Goal: Information Seeking & Learning: Check status

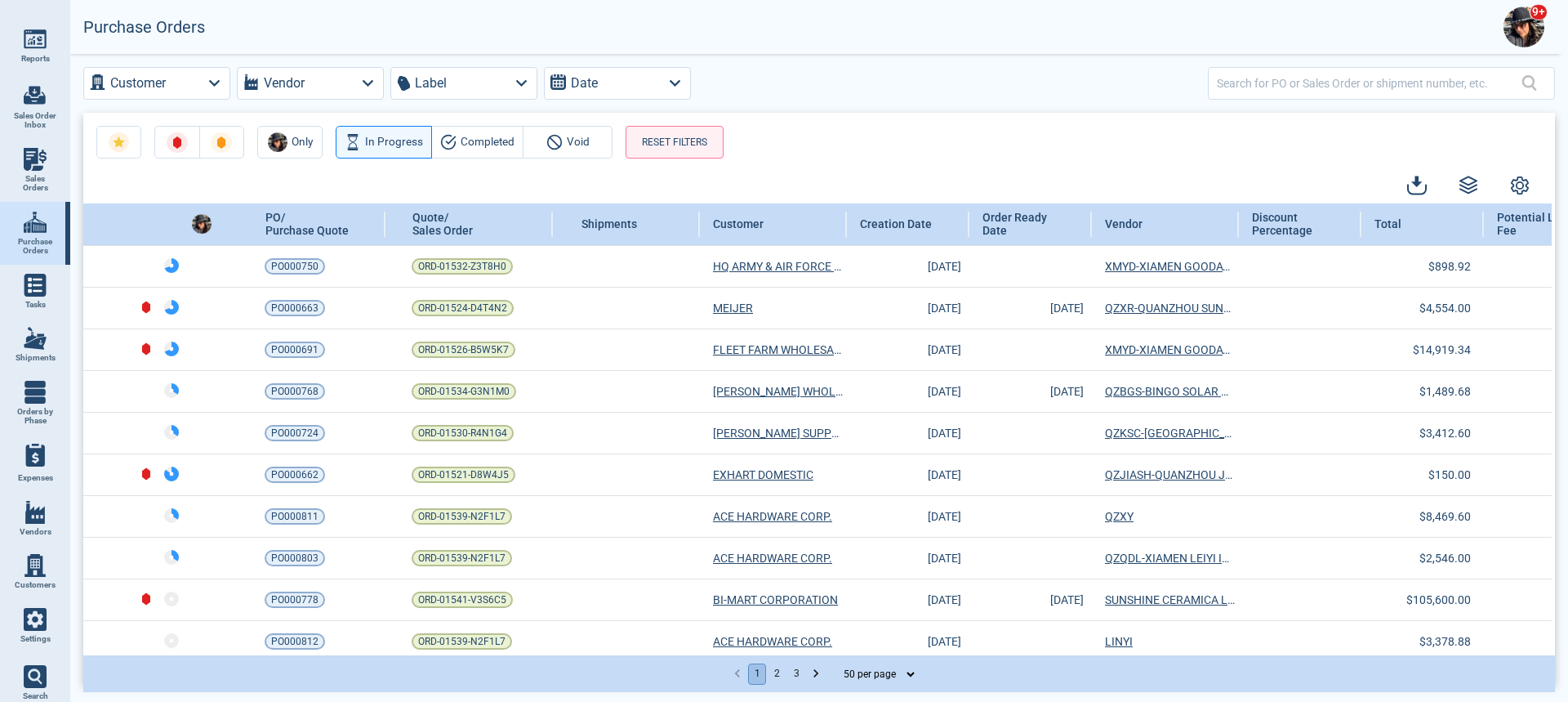
select select "50"
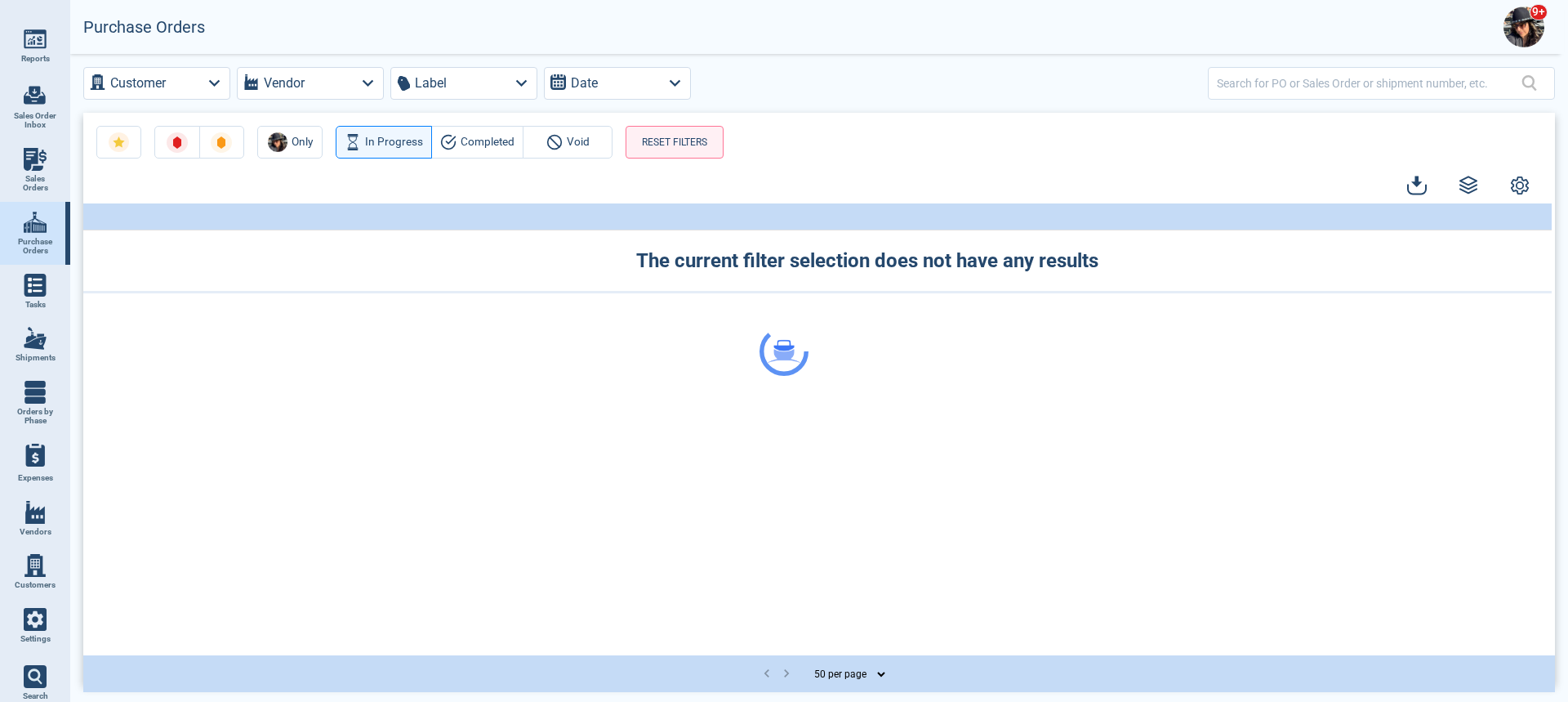
select select "50"
click at [39, 338] on img at bounding box center [35, 338] width 23 height 23
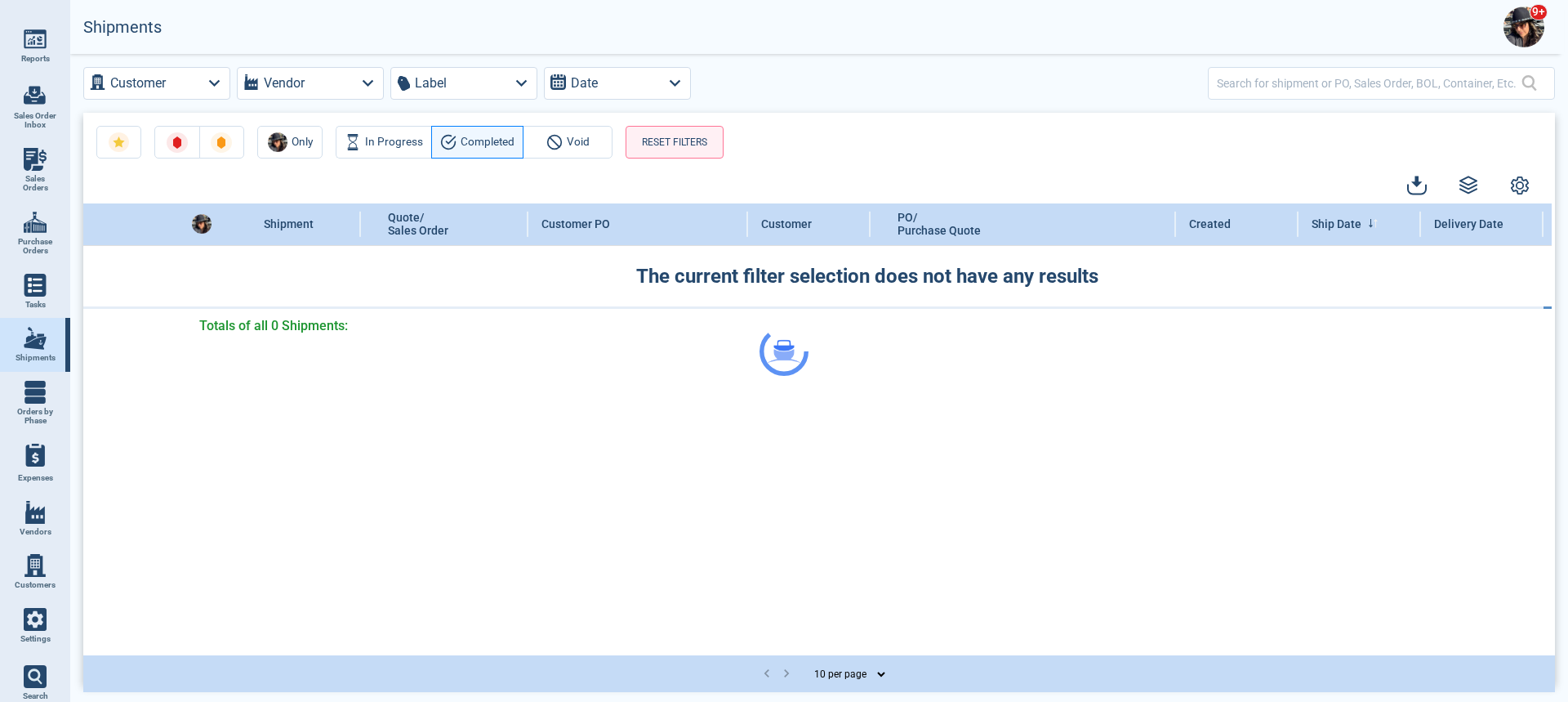
click at [1261, 80] on div at bounding box center [784, 351] width 1568 height 702
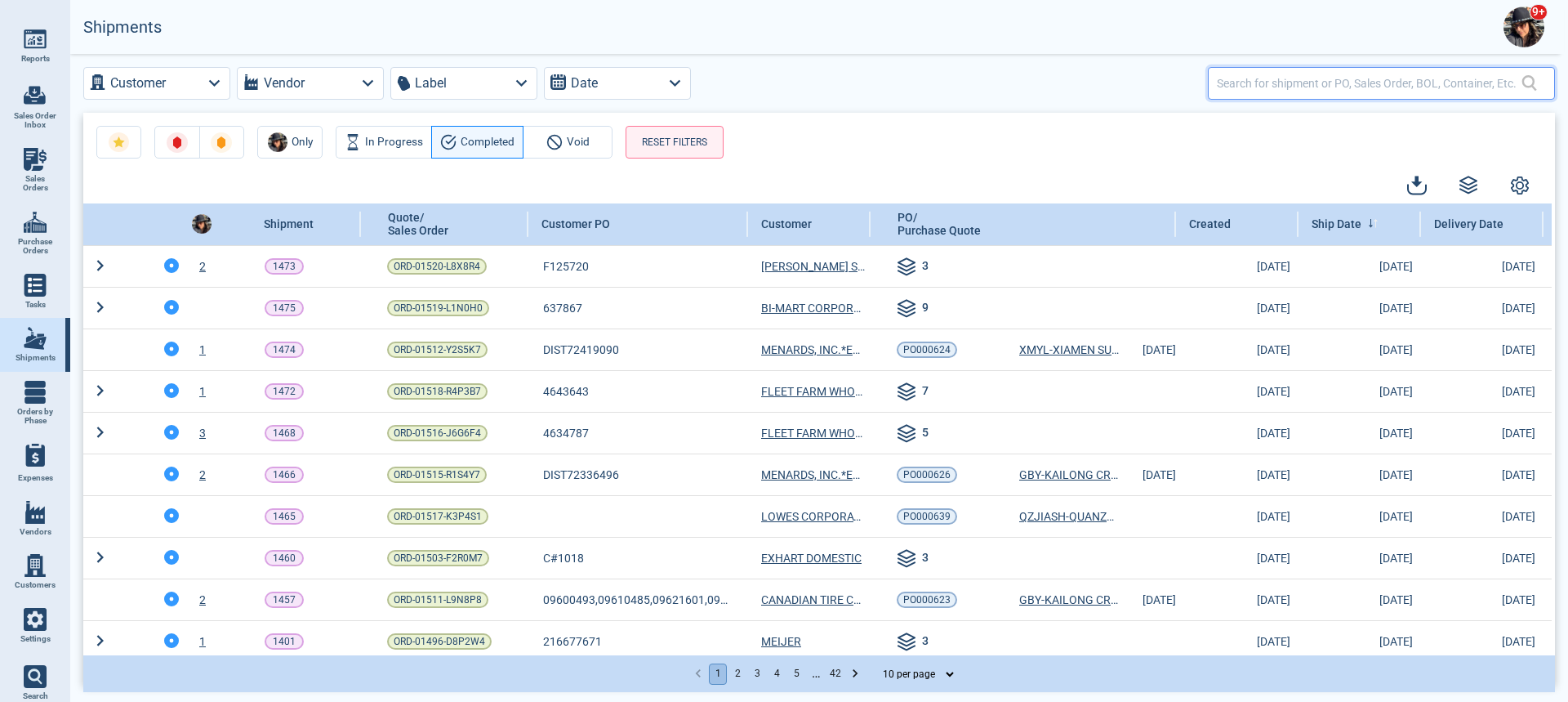
click at [1248, 88] on input "text" at bounding box center [1369, 83] width 304 height 24
type input "costco"
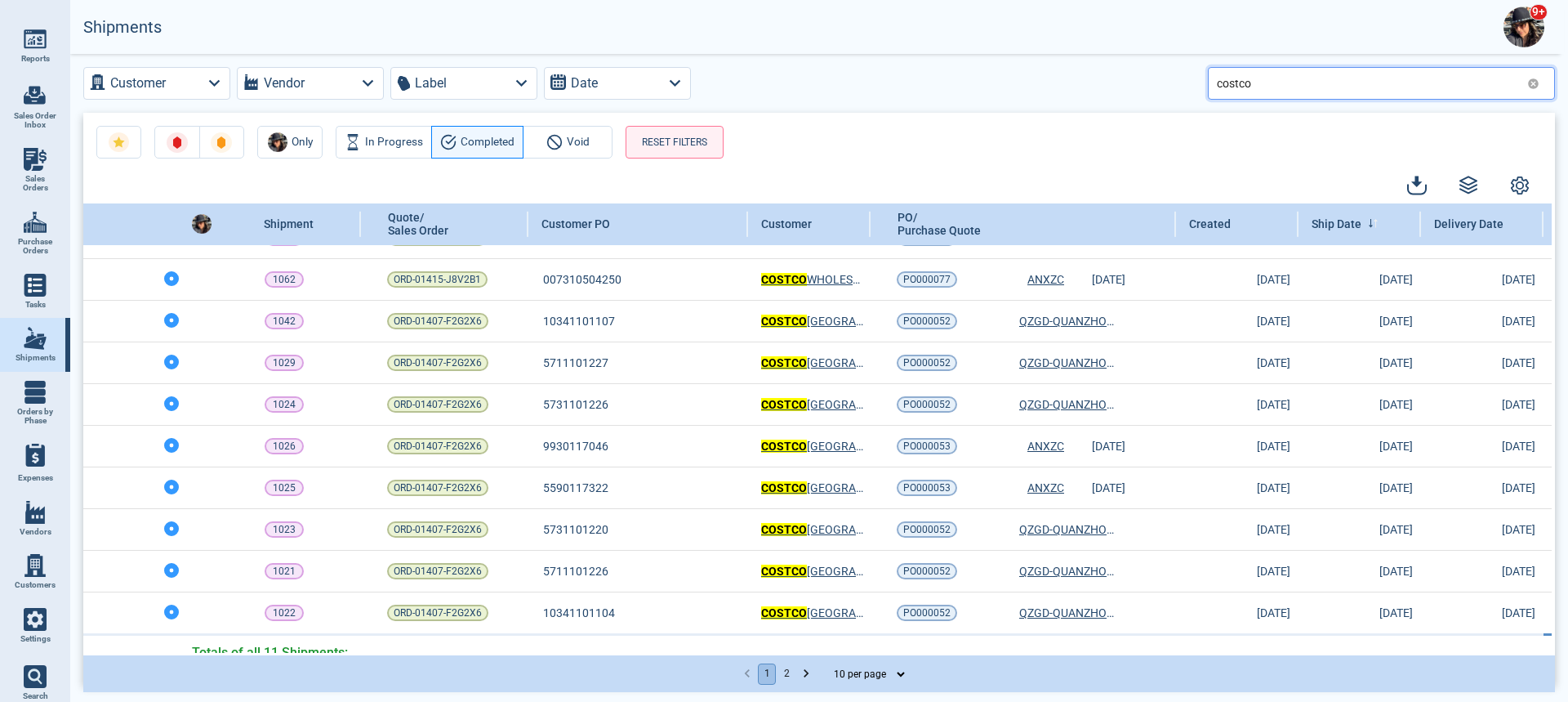
scroll to position [54, 0]
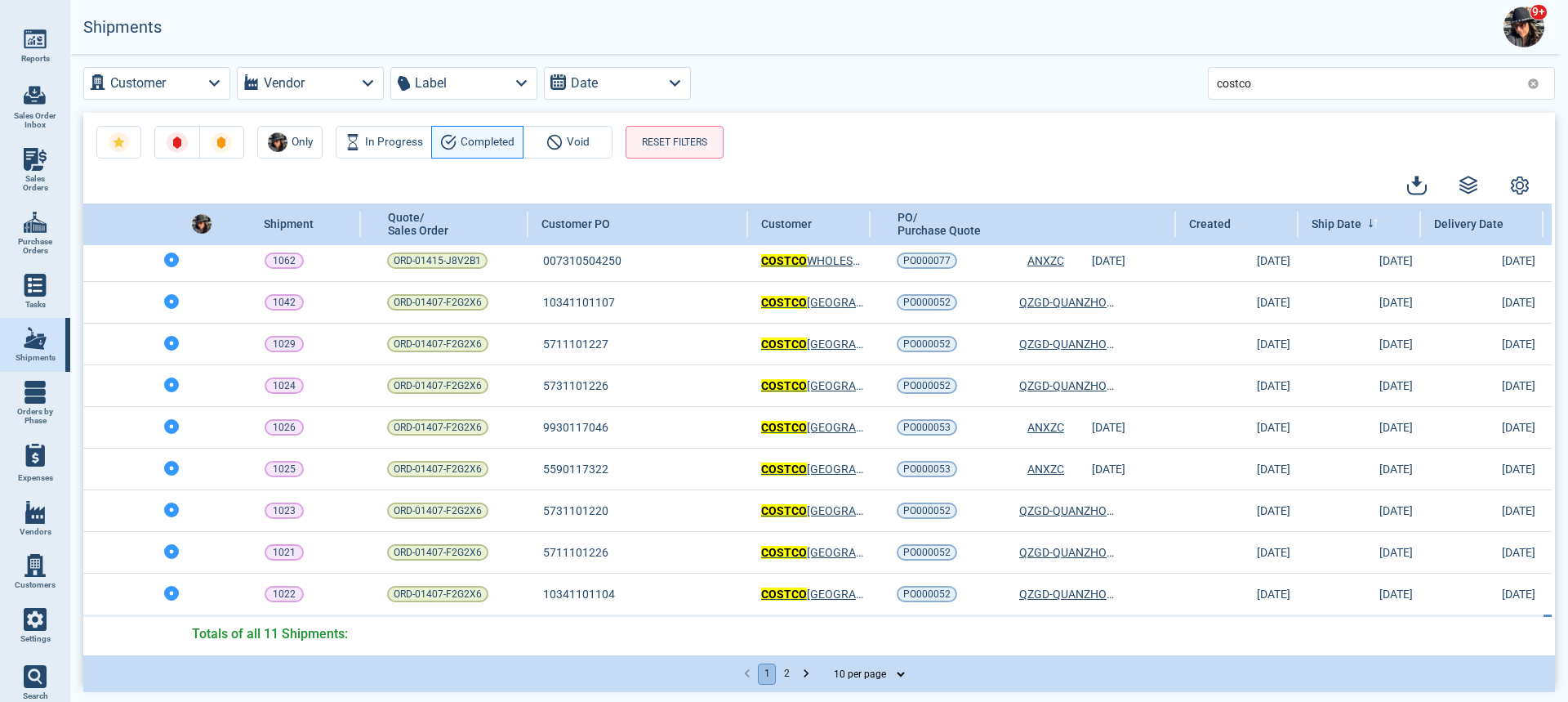
click at [855, 676] on select "10 per page 25 per page 50 per page" at bounding box center [865, 674] width 85 height 20
select select "50"
click at [822, 664] on select "10 per page 25 per page 50 per page" at bounding box center [865, 674] width 85 height 20
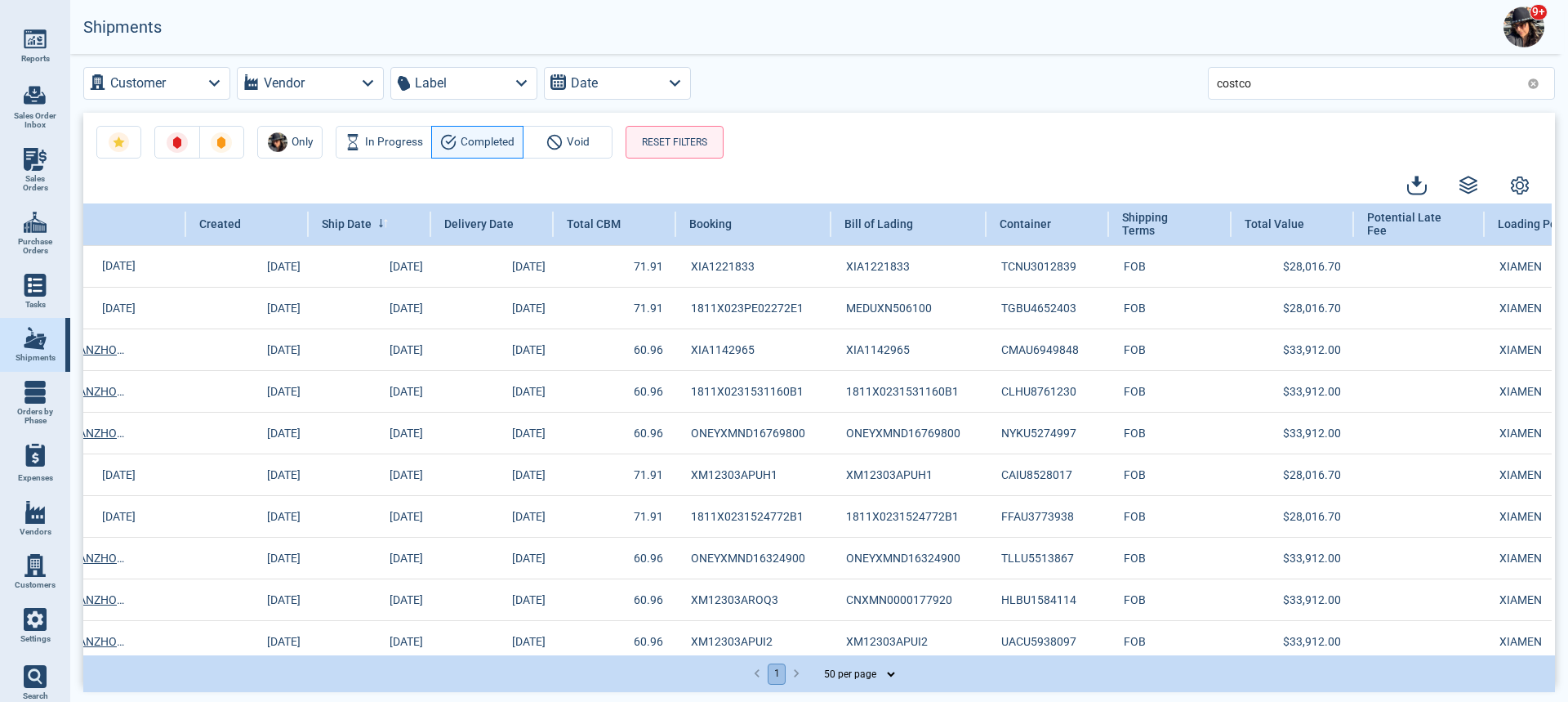
scroll to position [96, 990]
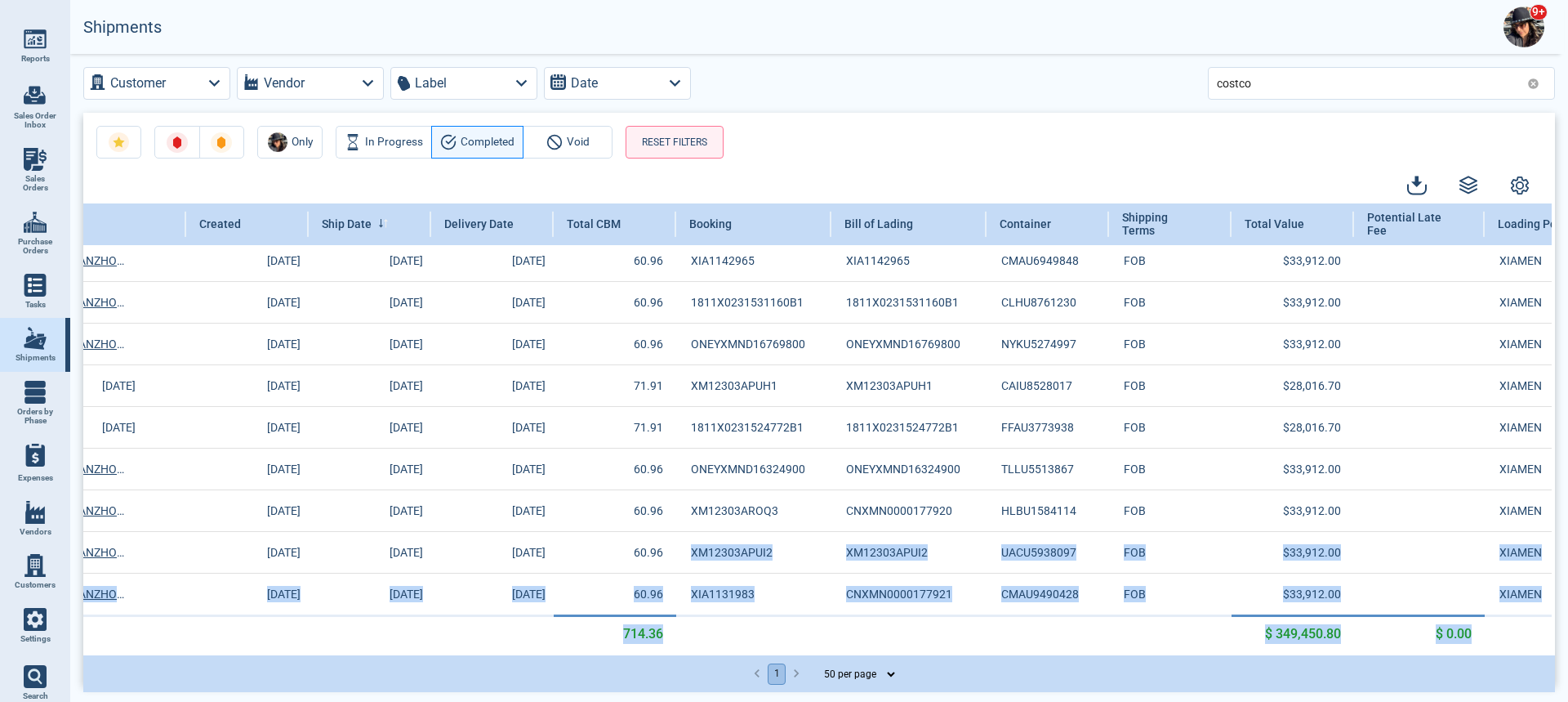
drag, startPoint x: 672, startPoint y: 646, endPoint x: 532, endPoint y: 659, distance: 140.6
click at [368, 653] on div "Shipment Quote/ Sales Order Customer PO Customer PO/ Purchase Quote Created Shi…" at bounding box center [819, 428] width 1471 height 449
click at [425, 639] on td at bounding box center [370, 633] width 123 height 37
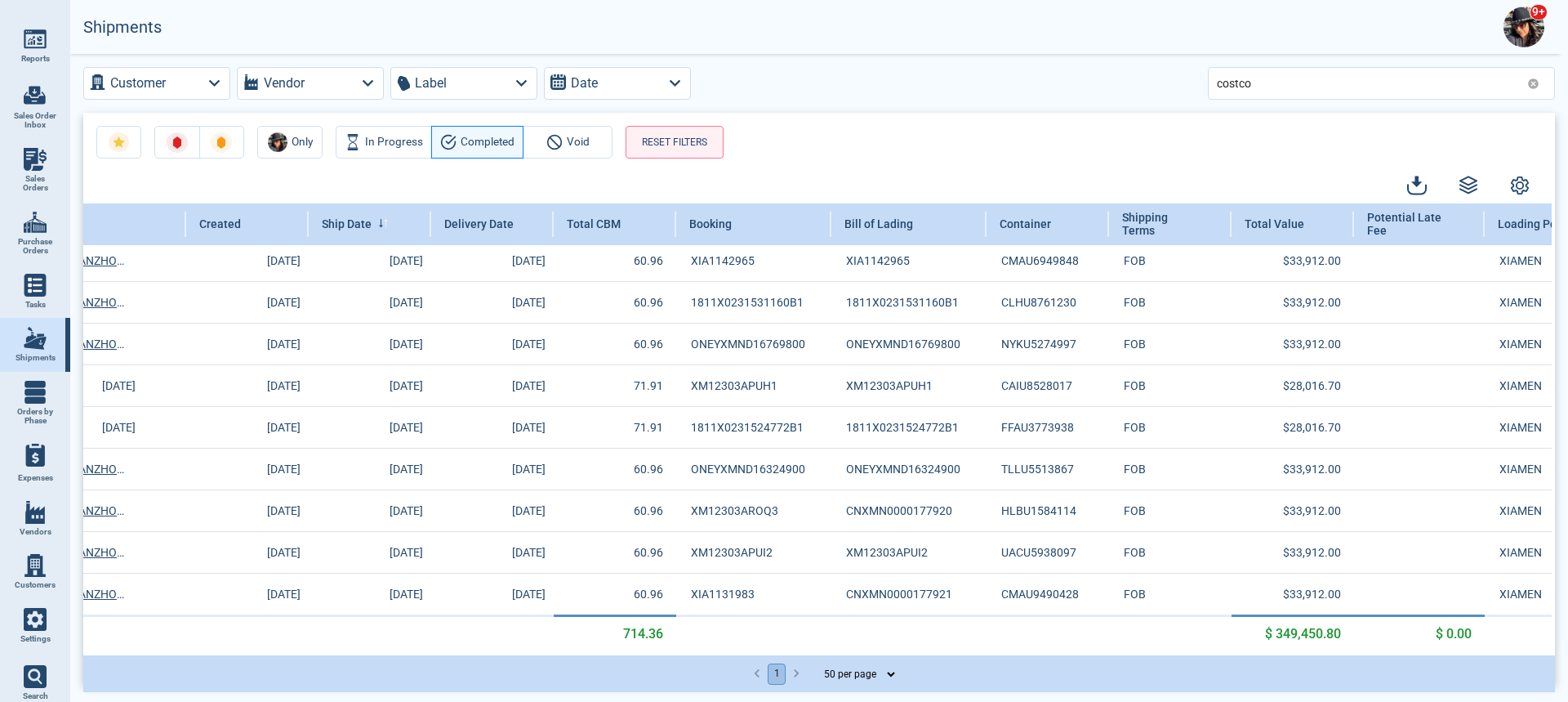
drag, startPoint x: 875, startPoint y: 654, endPoint x: 825, endPoint y: 653, distance: 50.0
click at [825, 653] on div "Only In Progress Completed Void RESET FILTERS Shipment Quote/ Sales Order Custo…" at bounding box center [819, 398] width 1471 height 571
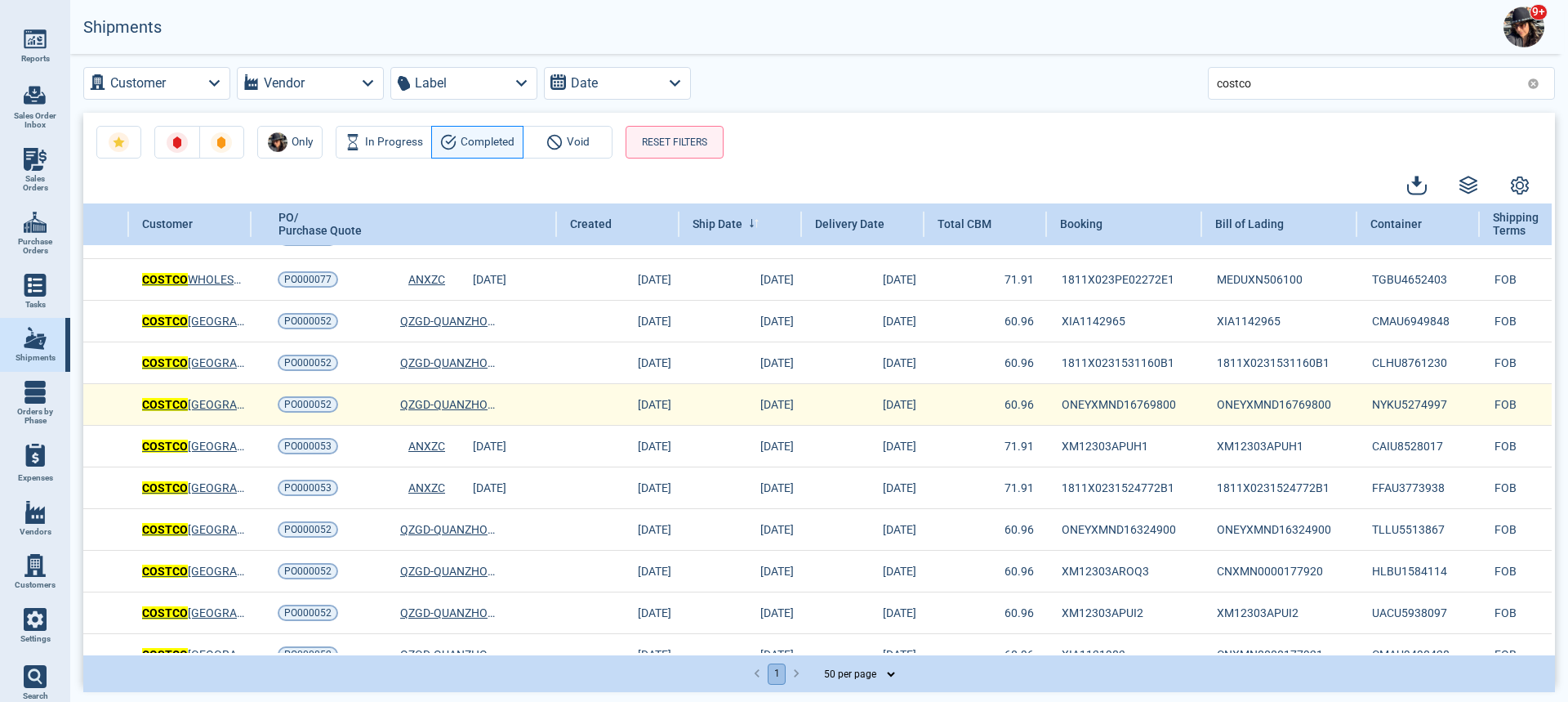
scroll to position [0, 619]
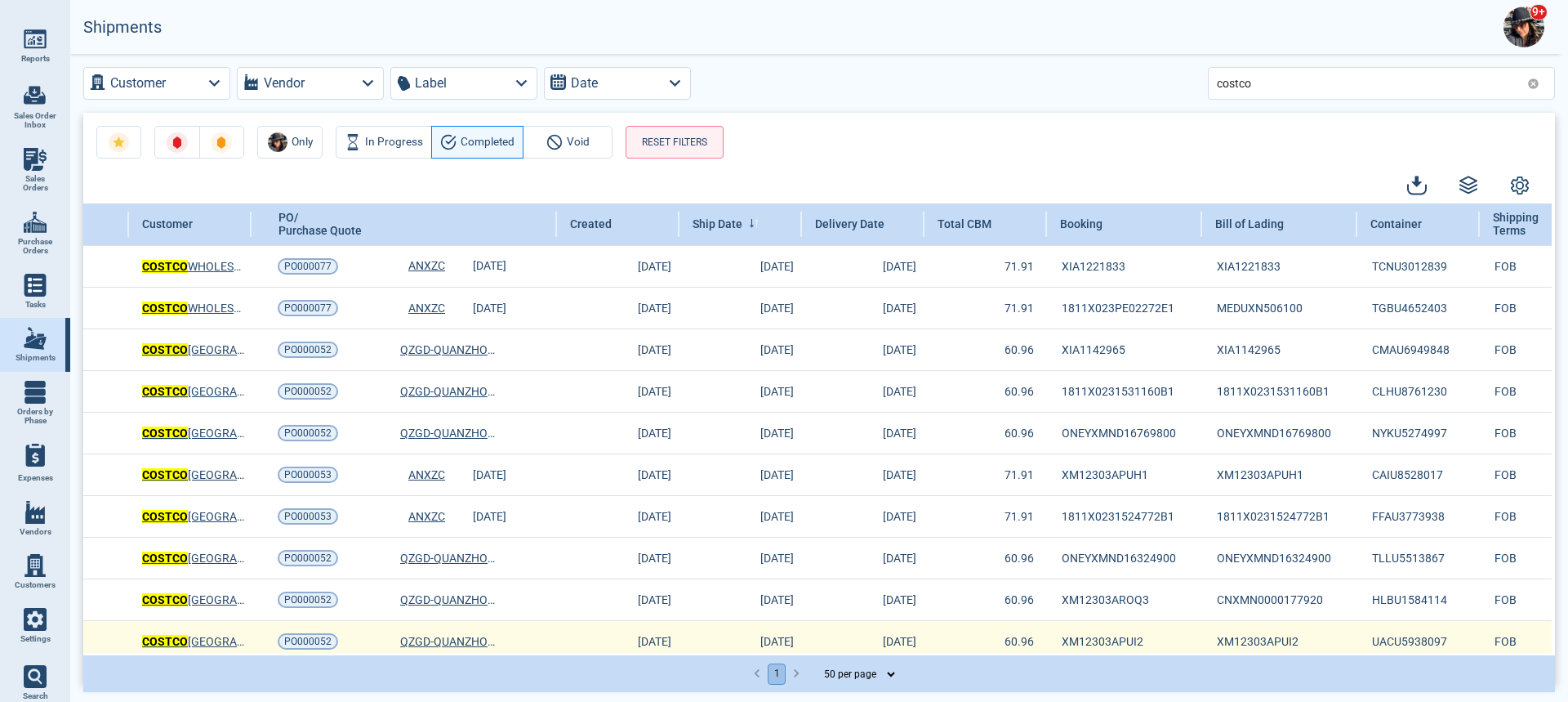
drag, startPoint x: 945, startPoint y: 645, endPoint x: 992, endPoint y: 639, distance: 47.4
click at [992, 639] on td "60.96" at bounding box center [986, 641] width 123 height 42
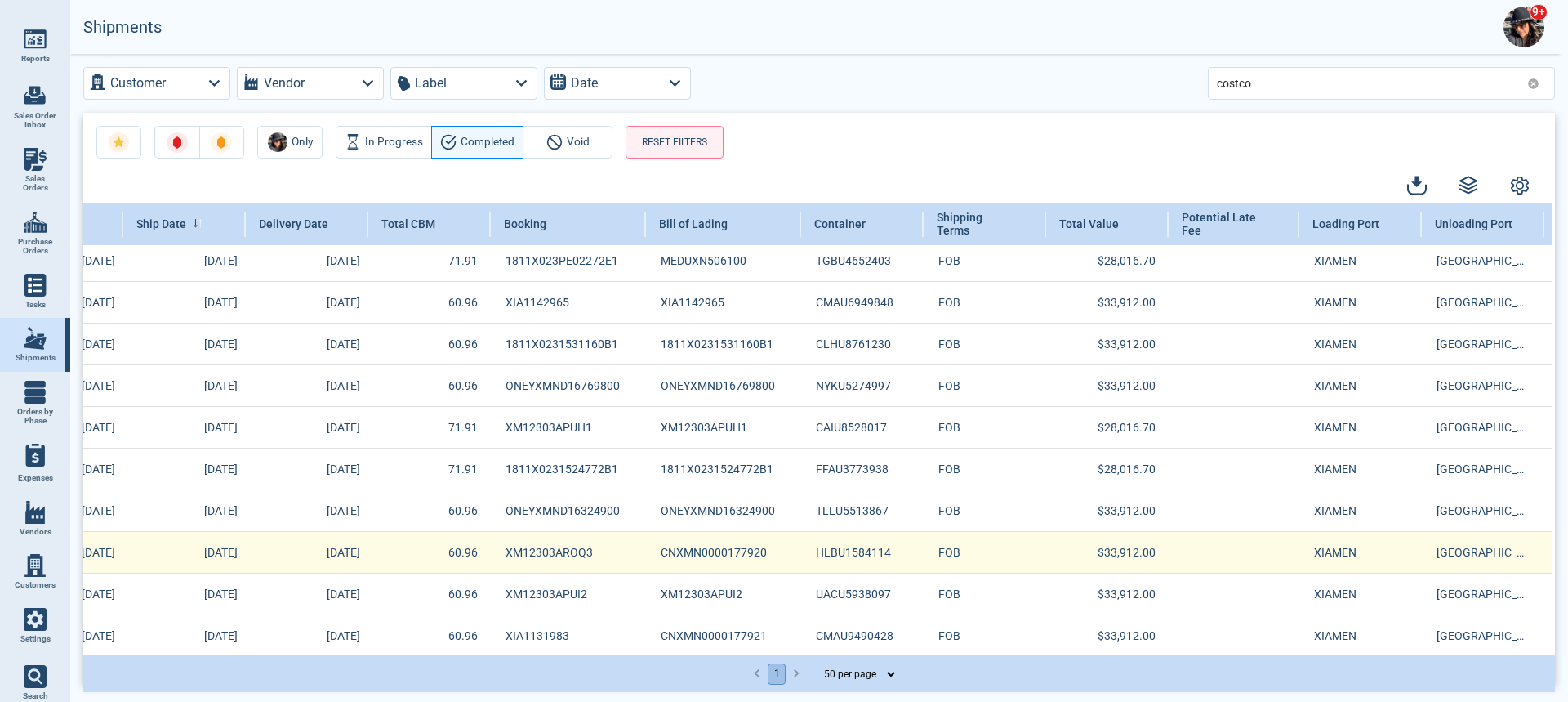
scroll to position [96, 1175]
